Goal: Check status: Check status

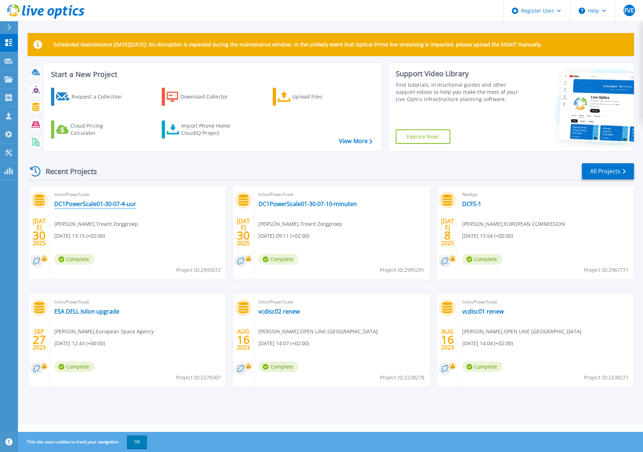
click at [87, 206] on link "DC1PowerScale01-30-07-4-uur" at bounding box center [95, 203] width 82 height 7
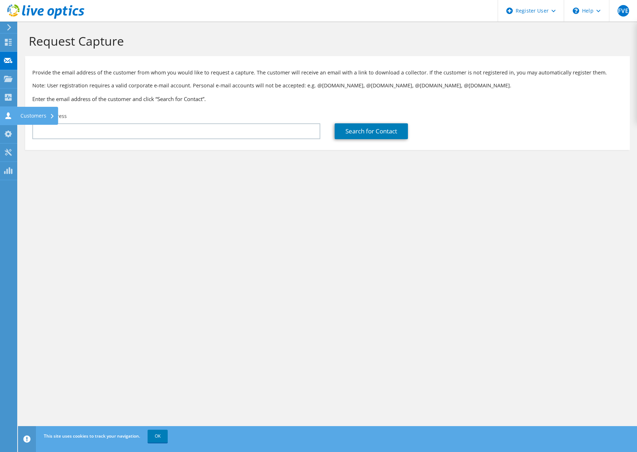
click at [31, 113] on div "Customers" at bounding box center [37, 116] width 41 height 18
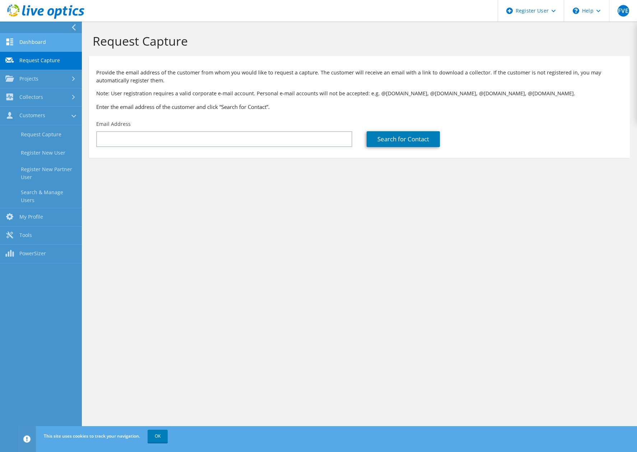
click at [22, 36] on link "Dashboard" at bounding box center [41, 42] width 82 height 18
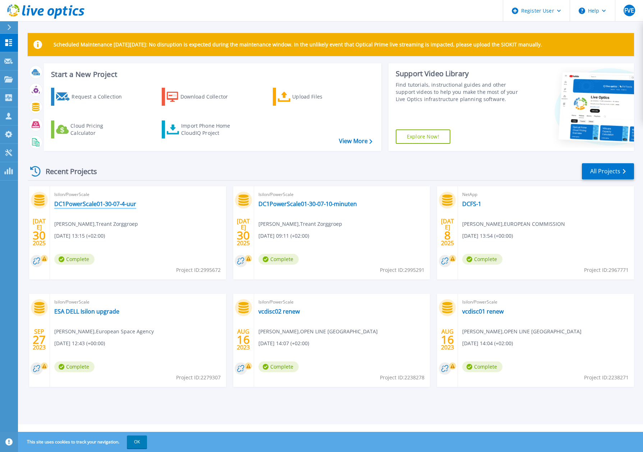
click at [116, 204] on link "DC1PowerScale01-30-07-4-uur" at bounding box center [95, 203] width 82 height 7
click at [296, 204] on link "DC1PowerScale01-30-07-10-minuten" at bounding box center [307, 203] width 98 height 7
